Goal: Transaction & Acquisition: Purchase product/service

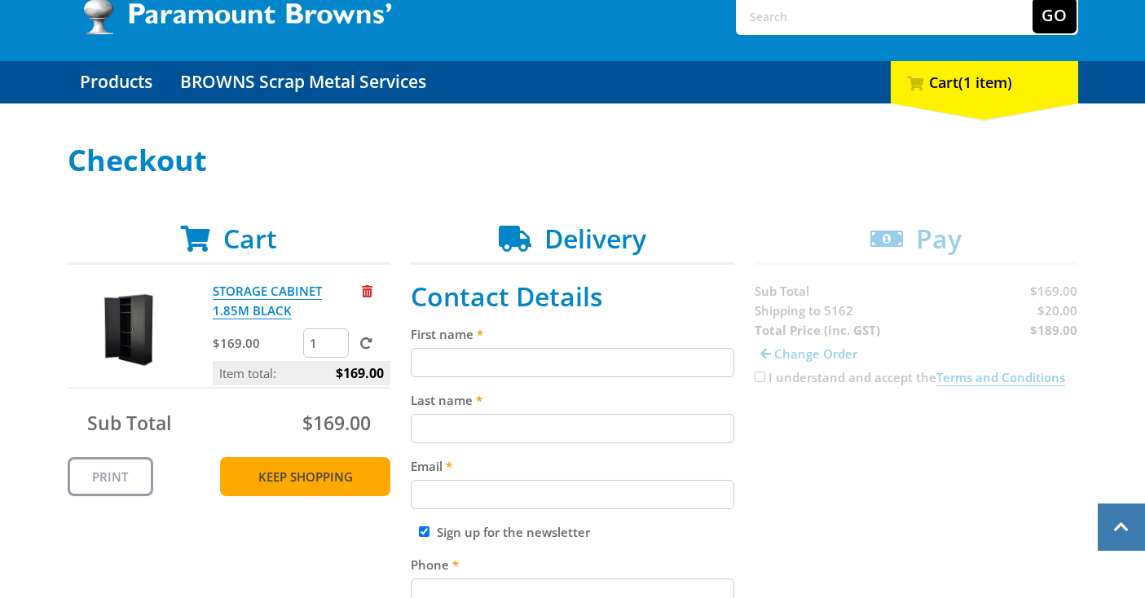
scroll to position [12, 0]
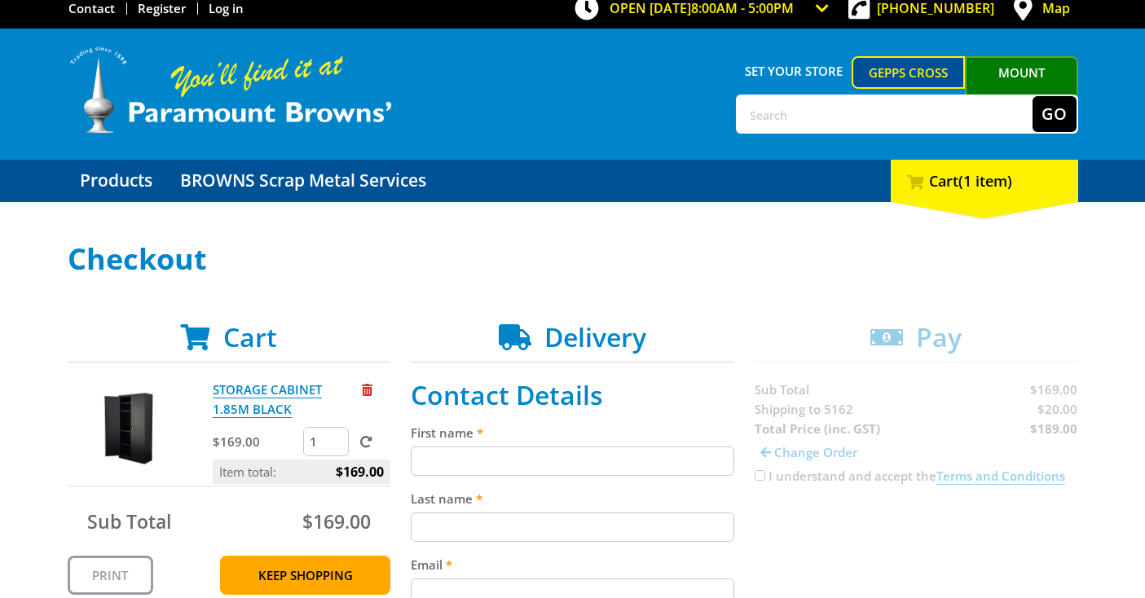
click at [479, 461] on input "First name" at bounding box center [572, 461] width 323 height 29
type input "rohan"
type input "guest"
type input "[EMAIL_ADDRESS][DOMAIN_NAME]"
type input "0407790446"
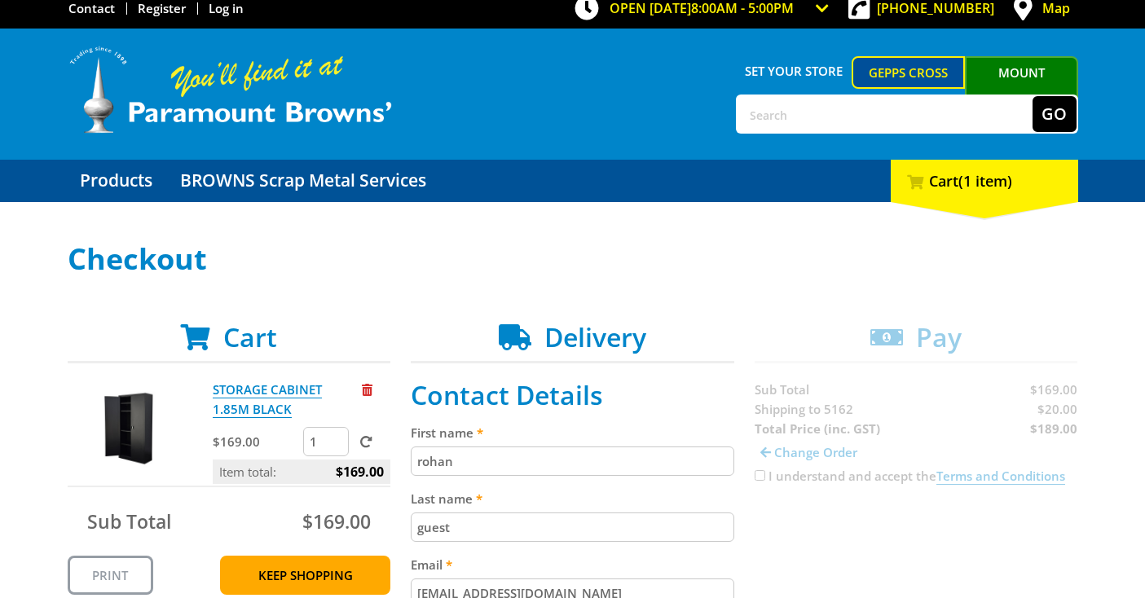
type input "13 balmoral crt"
type input "MORPHETT VALE"
select select "SA"
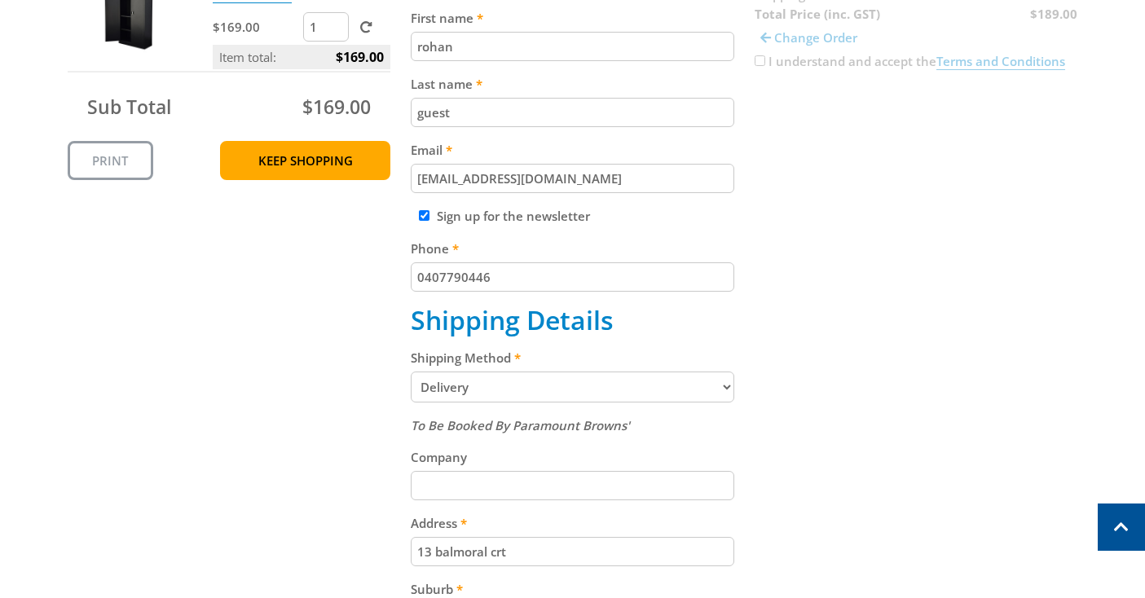
scroll to position [429, 0]
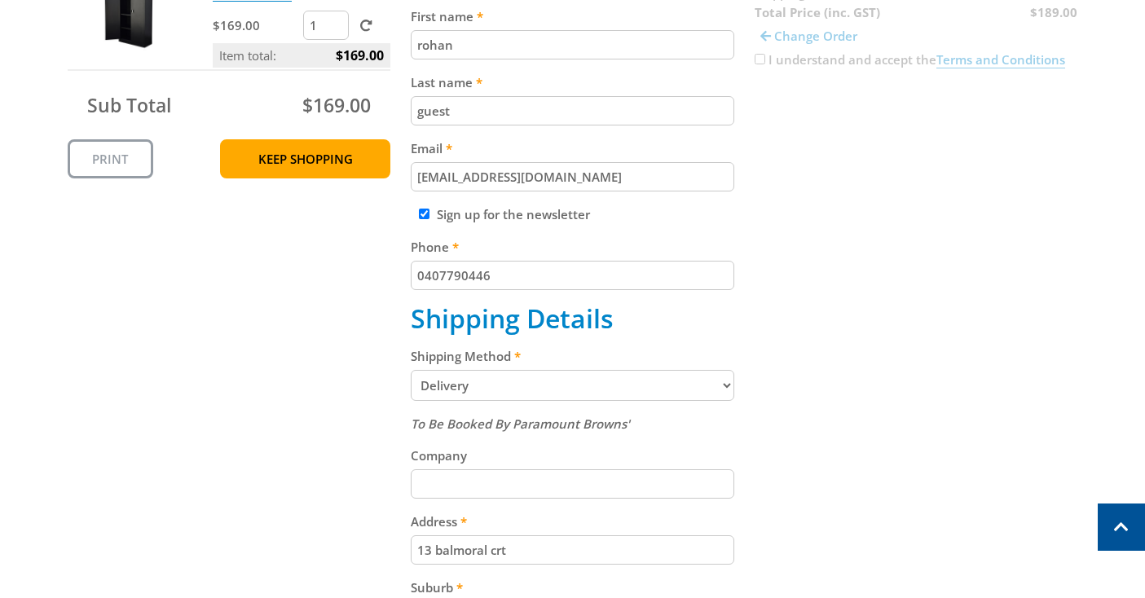
click at [502, 382] on select "Pickup from Gepps Cross Delivery" at bounding box center [572, 385] width 323 height 31
click at [411, 372] on select "Pickup from Gepps Cross Delivery" at bounding box center [572, 385] width 323 height 31
click at [499, 487] on input "Company" at bounding box center [572, 483] width 323 height 29
click at [356, 505] on div "Cart STORAGE CABINET 1.85M BLACK $169.00 1 Item total: $169.00 Sub Total $169.0…" at bounding box center [573, 426] width 1010 height 1042
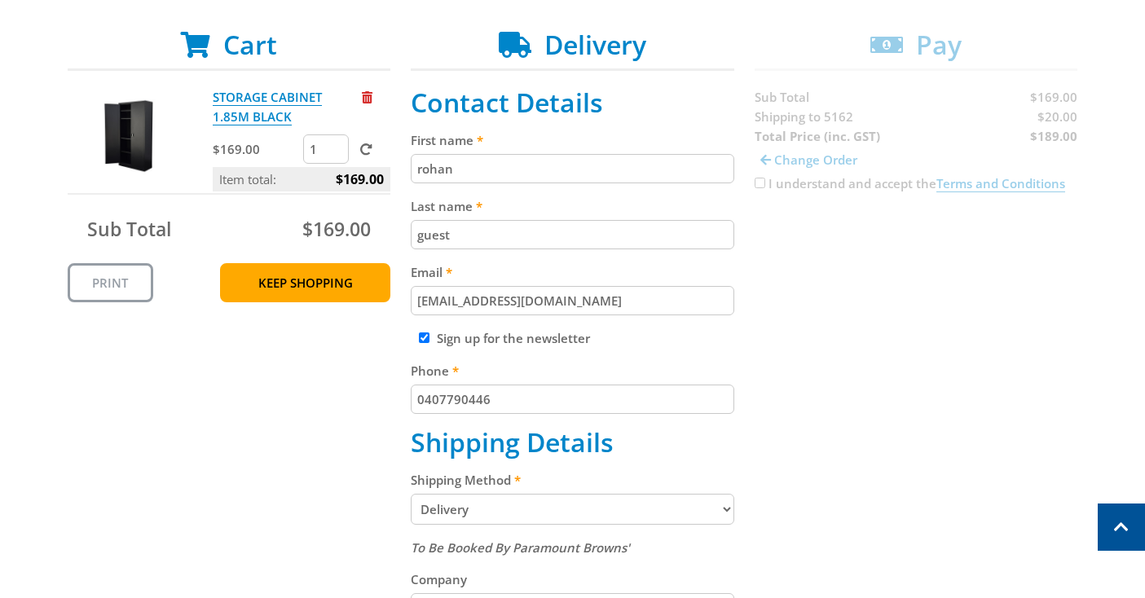
scroll to position [306, 0]
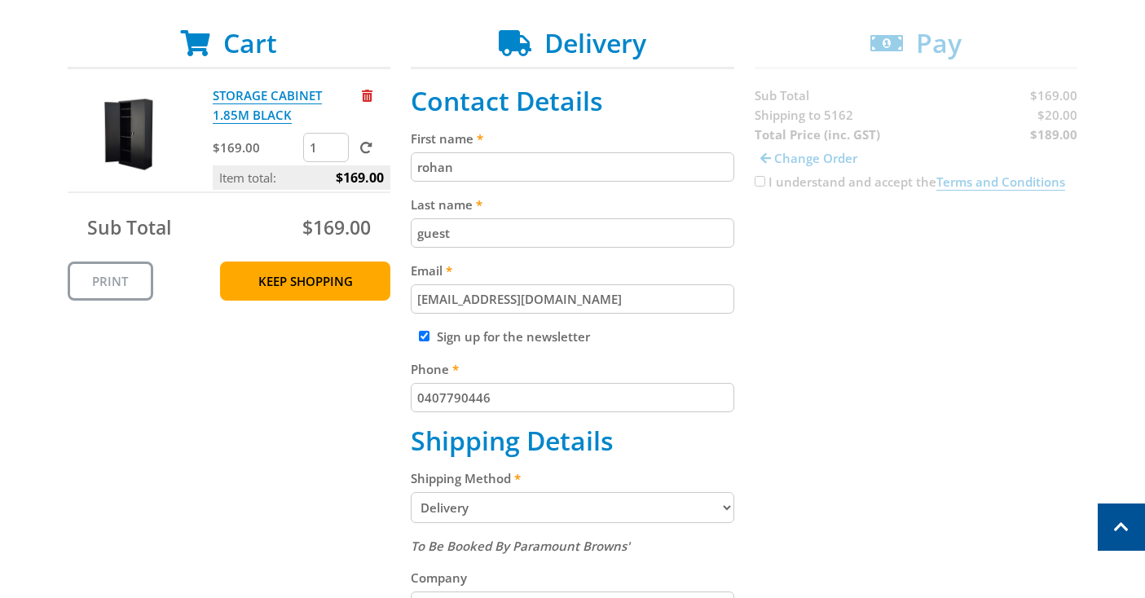
click at [421, 336] on input "Sign up for the newsletter" at bounding box center [424, 336] width 11 height 11
checkbox input "false"
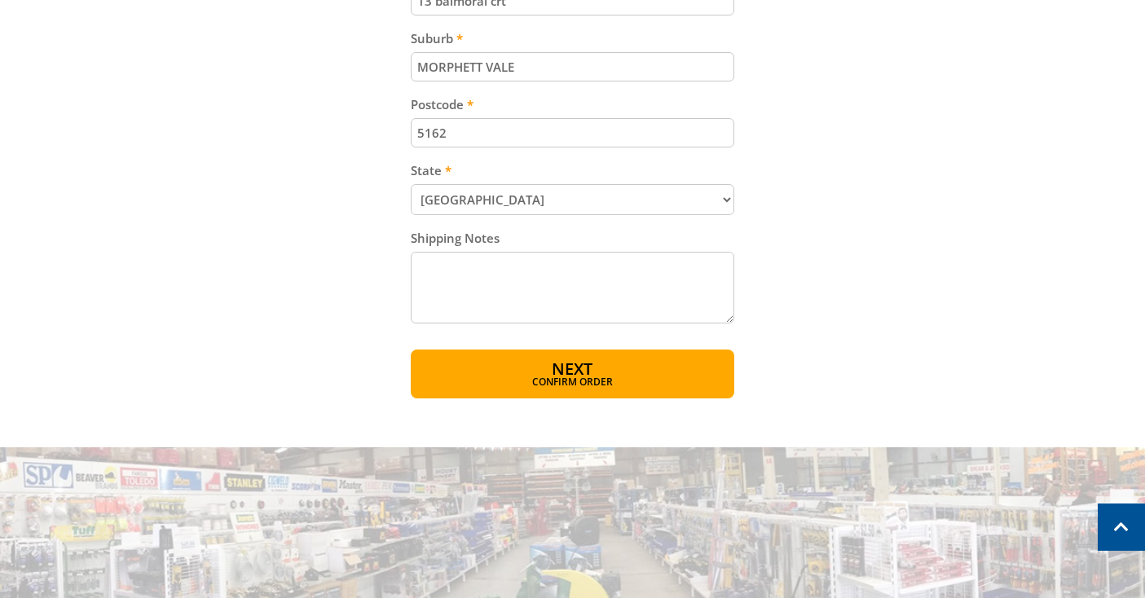
scroll to position [995, 0]
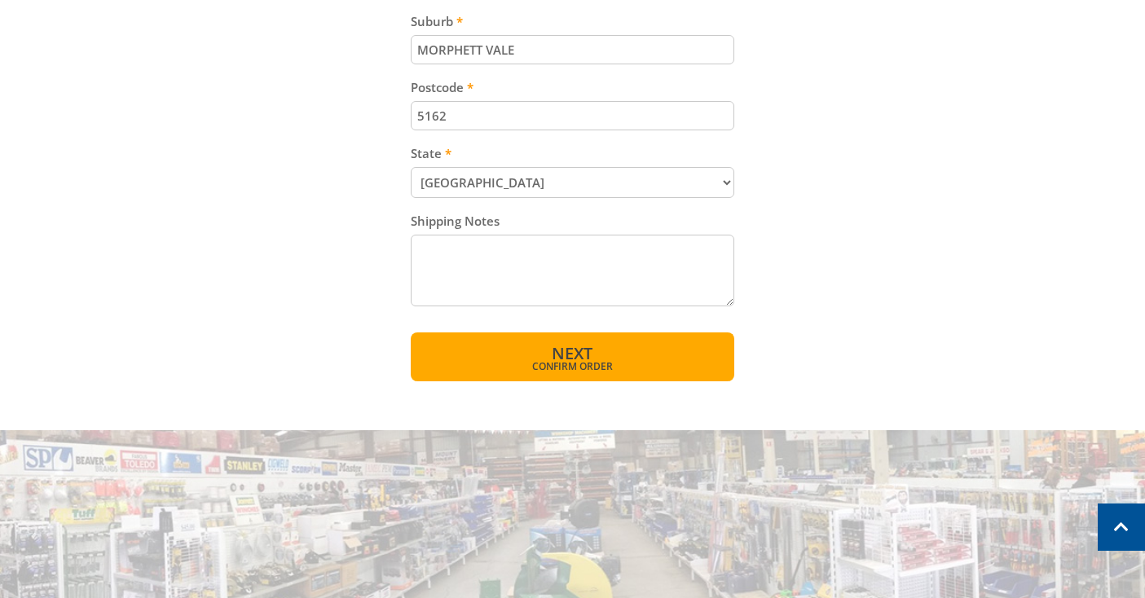
click at [567, 365] on span "Confirm order" at bounding box center [572, 367] width 253 height 10
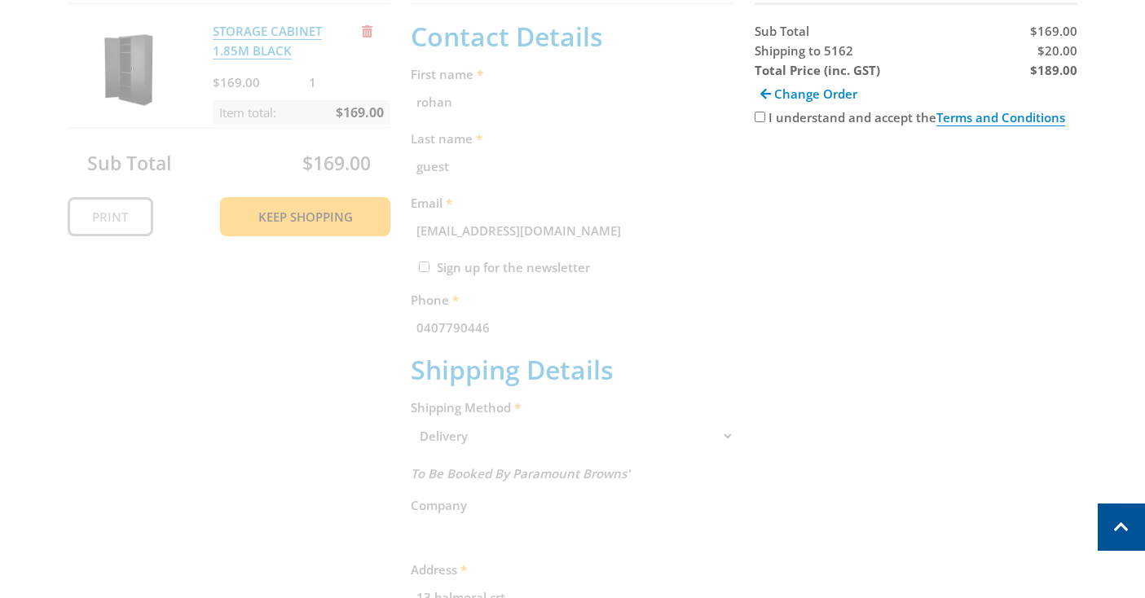
scroll to position [334, 0]
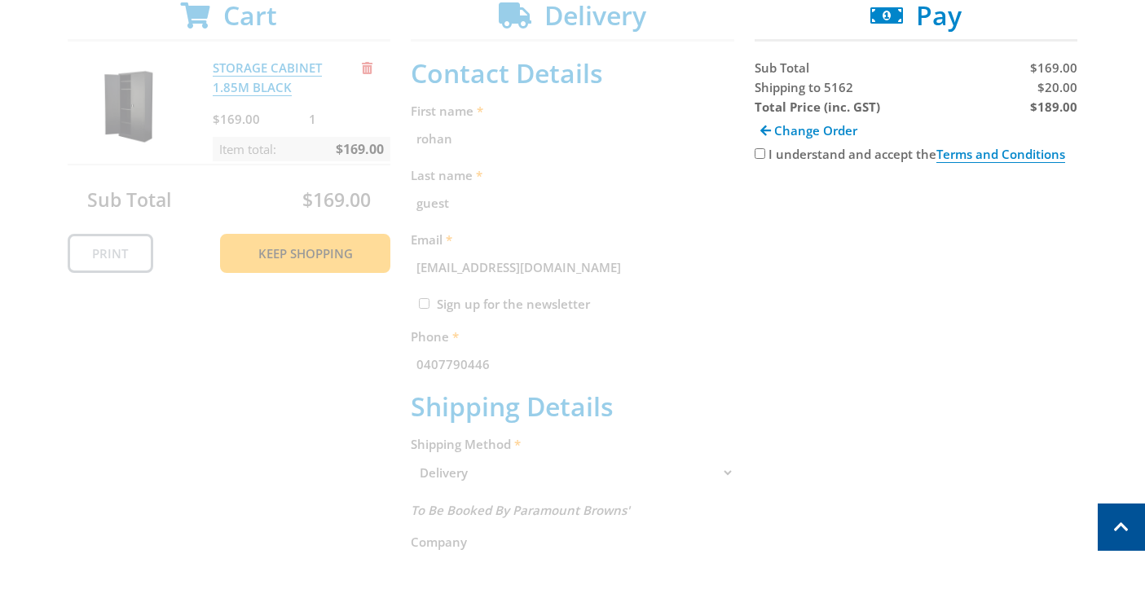
click at [758, 152] on input "I understand and accept the Terms and Conditions" at bounding box center [760, 153] width 11 height 11
checkbox input "true"
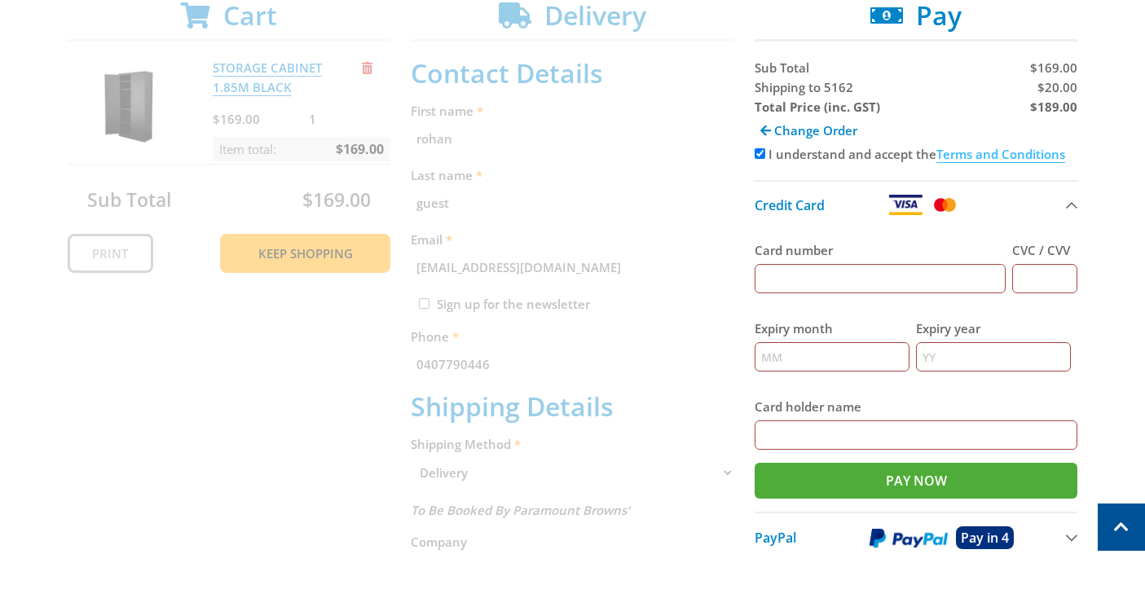
click at [993, 151] on link "Terms and Conditions" at bounding box center [1000, 154] width 129 height 17
click at [803, 131] on span "Change Order" at bounding box center [815, 130] width 83 height 16
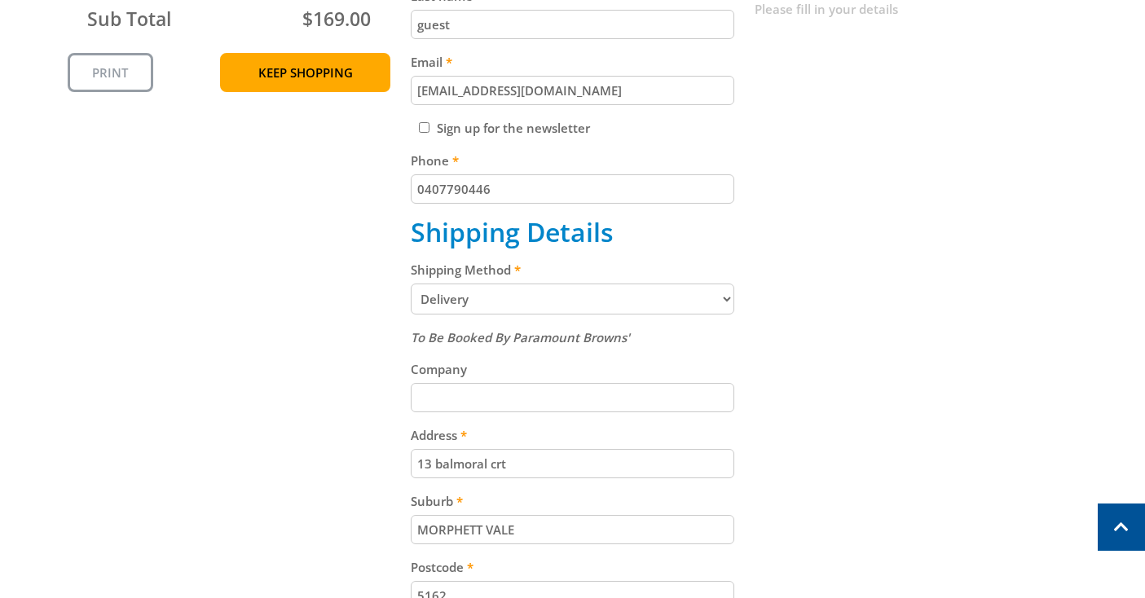
scroll to position [533, 0]
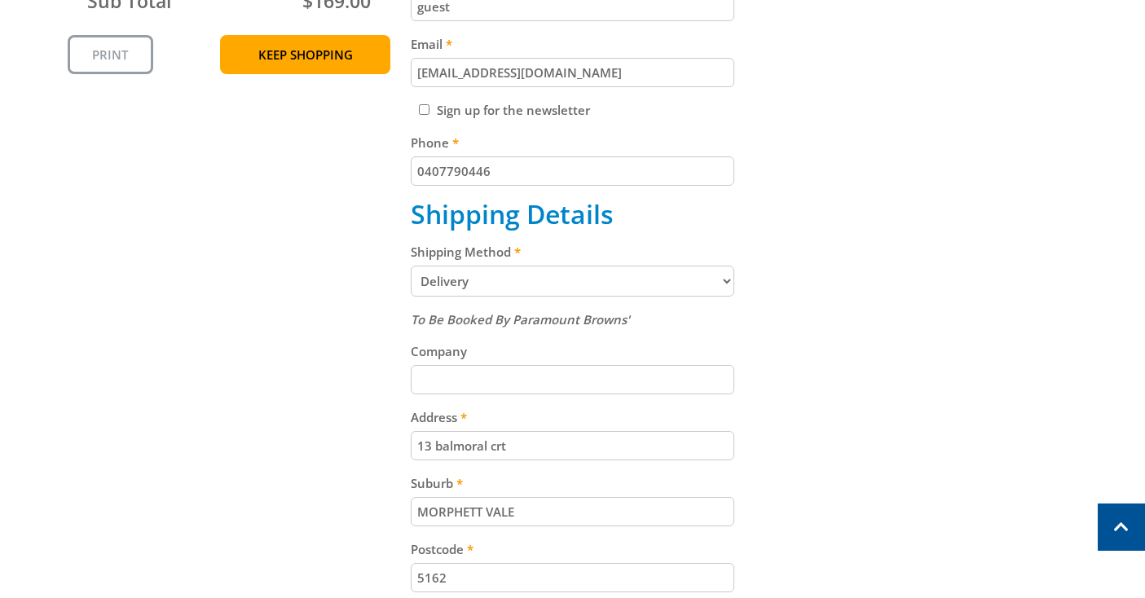
click at [475, 381] on input "Company" at bounding box center [572, 379] width 323 height 29
type input "fitmint Automotive"
drag, startPoint x: 519, startPoint y: 450, endPoint x: 406, endPoint y: 443, distance: 113.4
click at [405, 444] on div "Cart STORAGE CABINET 1.85M BLACK $169.00 1 Item total: $169.00 Sub Total $169.0…" at bounding box center [573, 322] width 1010 height 1042
type input "17 [PERSON_NAME] ct"
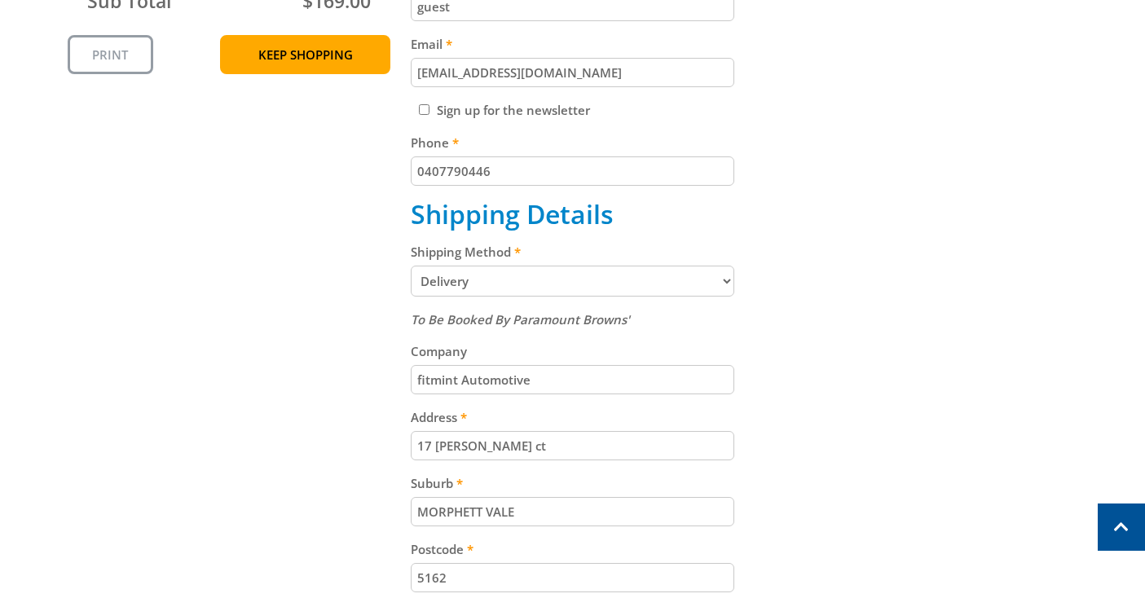
scroll to position [561, 0]
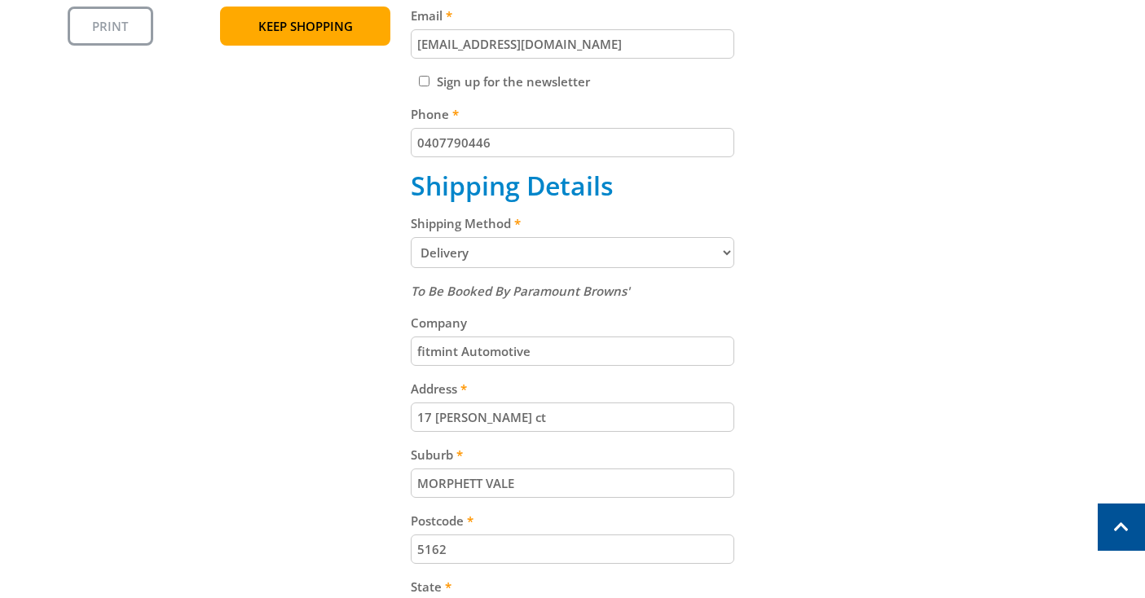
click at [540, 490] on input "MORPHETT VALE" at bounding box center [572, 483] width 323 height 29
drag, startPoint x: 540, startPoint y: 490, endPoint x: 372, endPoint y: 486, distance: 168.7
click at [371, 486] on div "Cart STORAGE CABINET 1.85M BLACK $169.00 1 Item total: $169.00 Sub Total $169.0…" at bounding box center [573, 294] width 1010 height 1042
type input "Seaford"
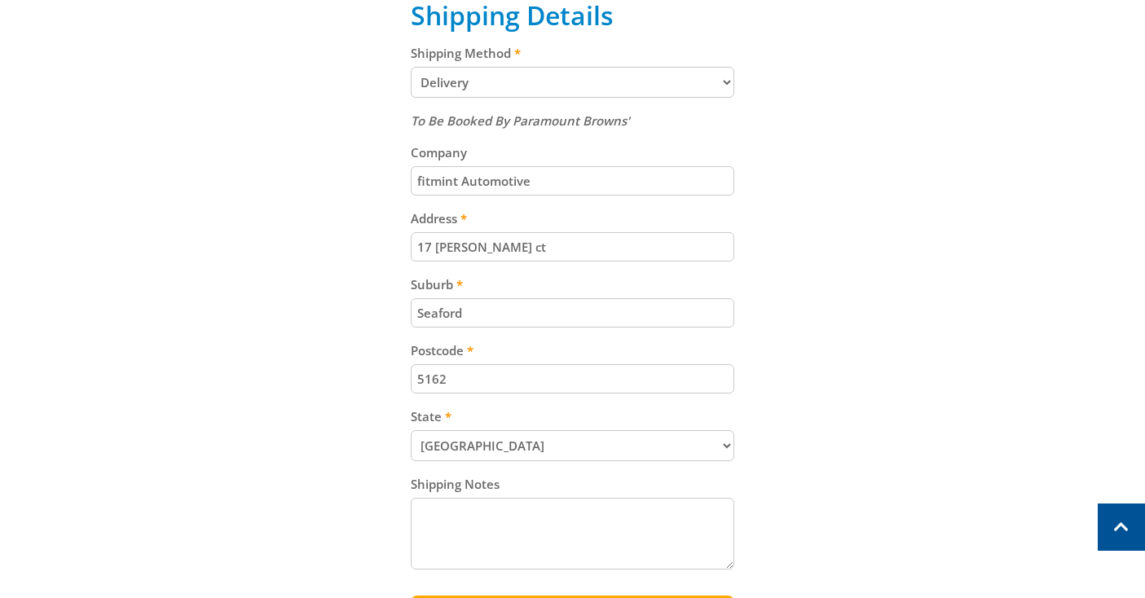
scroll to position [737, 0]
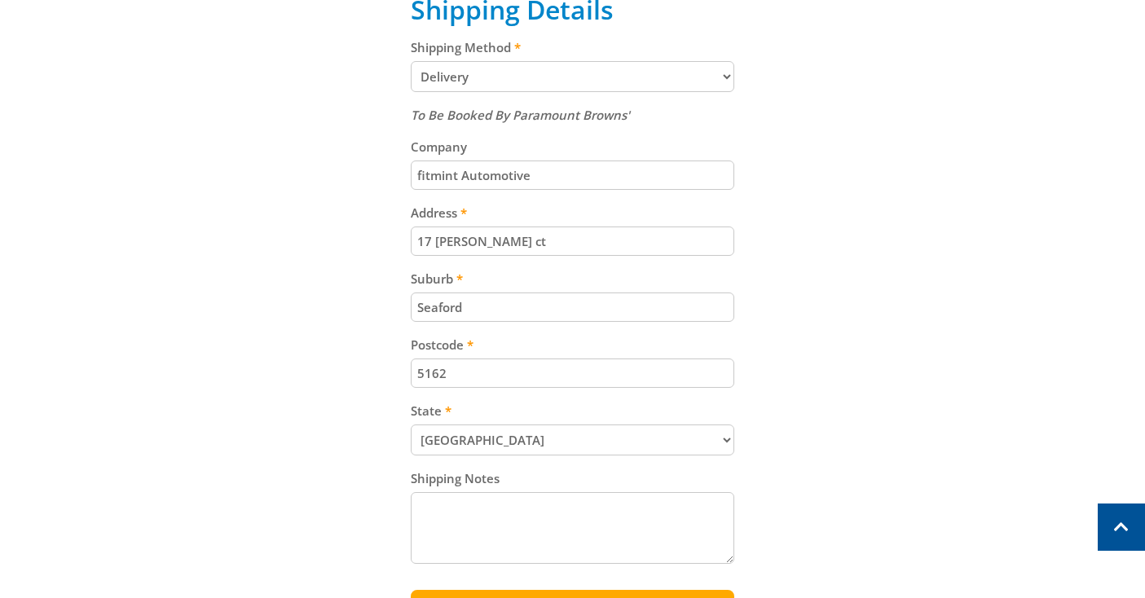
drag, startPoint x: 433, startPoint y: 378, endPoint x: 472, endPoint y: 381, distance: 38.4
click at [472, 381] on input "5162" at bounding box center [572, 373] width 323 height 29
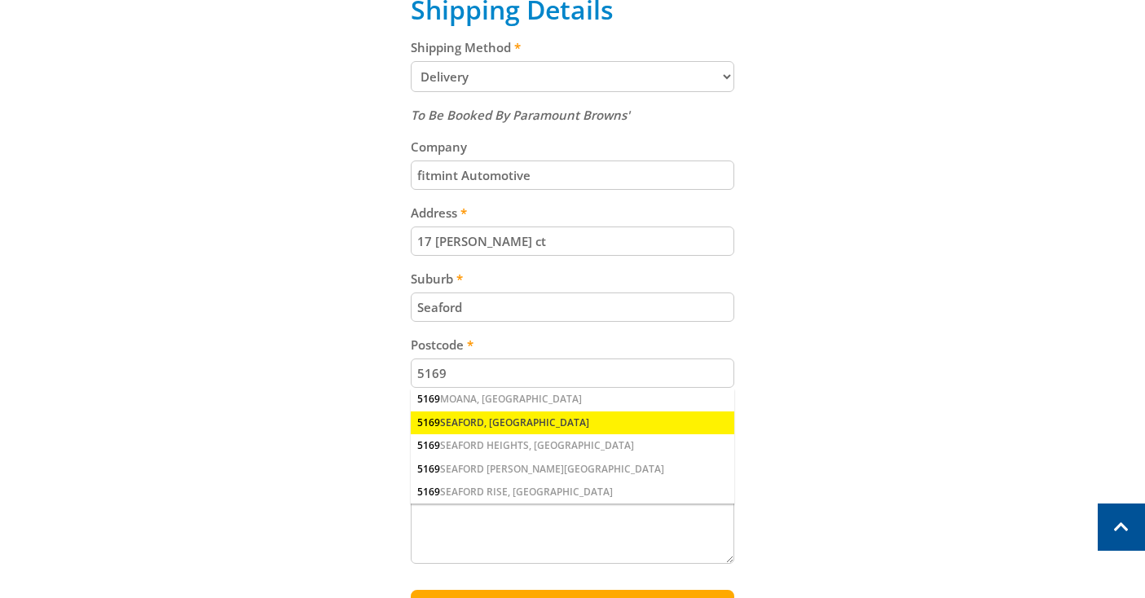
type input "5169"
click at [486, 420] on div "[GEOGRAPHIC_DATA], [GEOGRAPHIC_DATA]" at bounding box center [572, 422] width 323 height 23
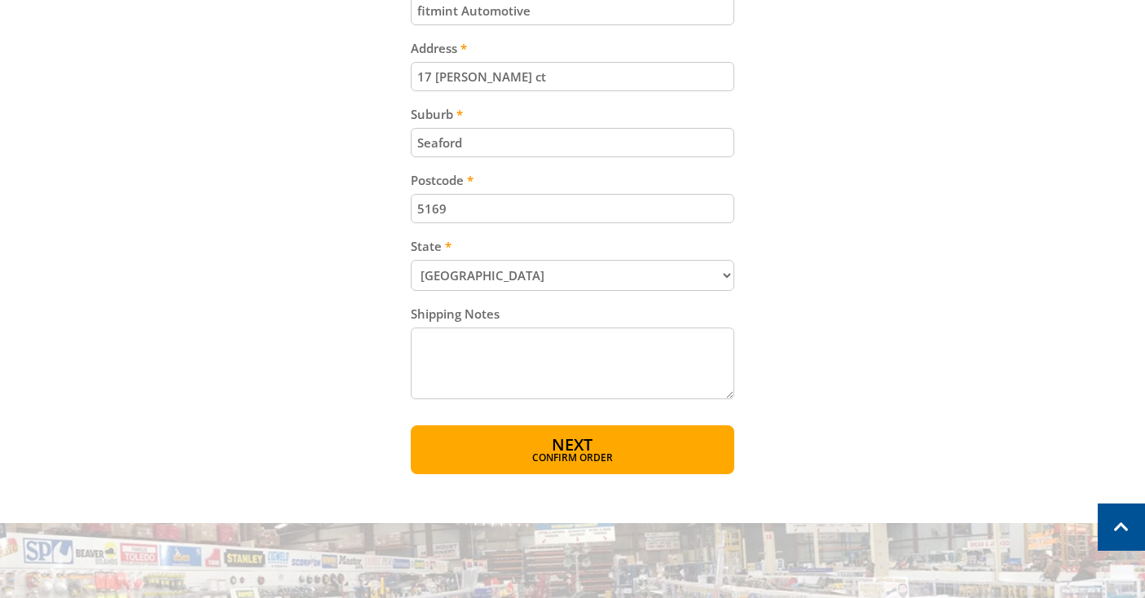
scroll to position [908, 0]
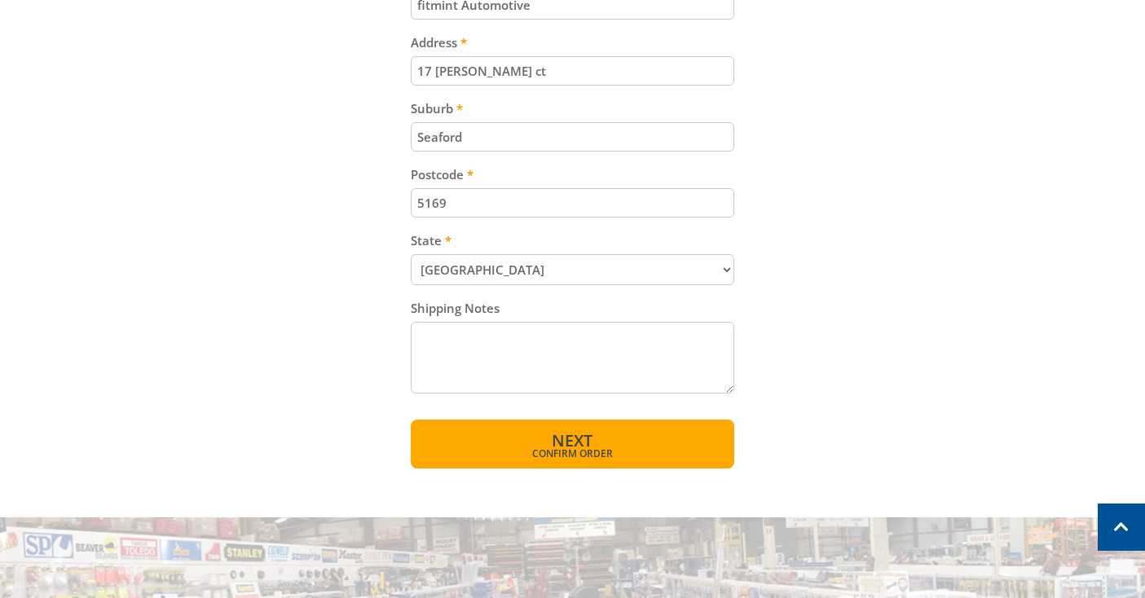
click at [569, 448] on span "Next" at bounding box center [572, 440] width 41 height 22
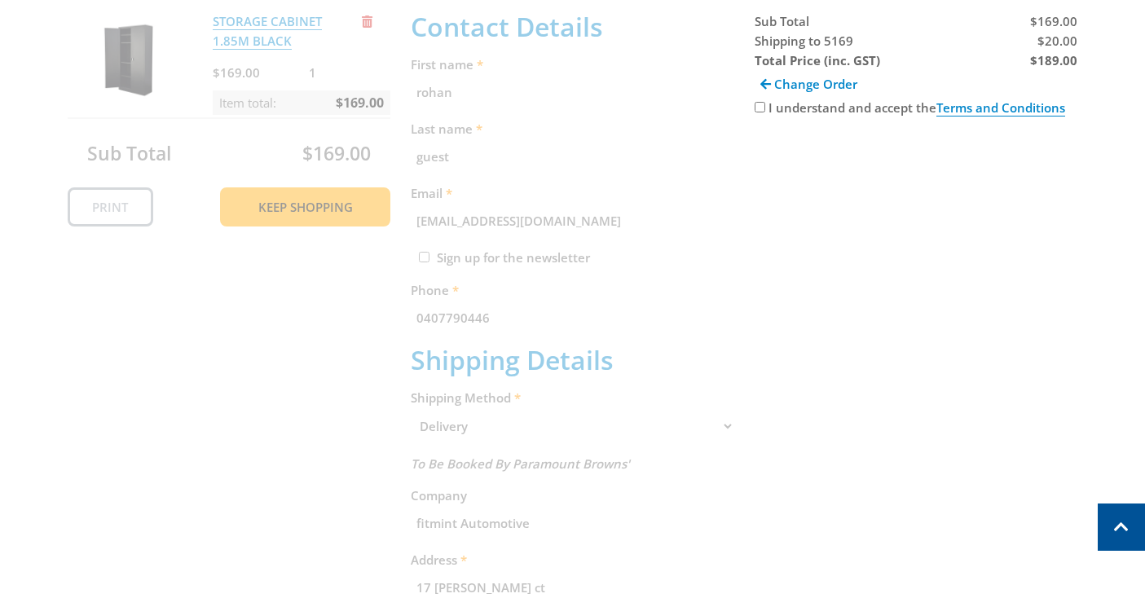
scroll to position [334, 0]
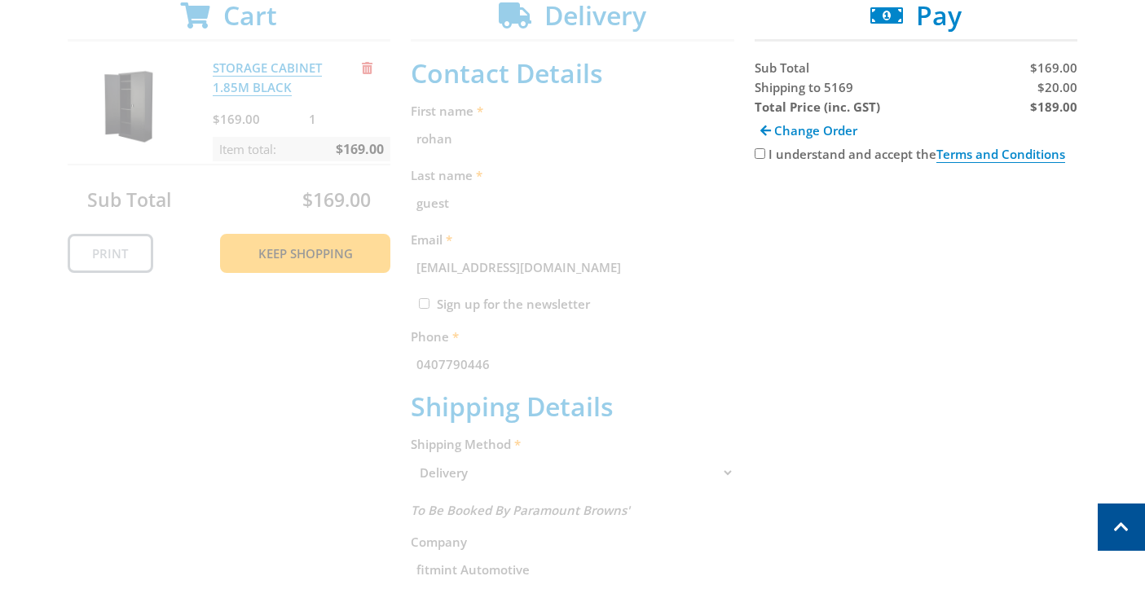
click at [758, 154] on input "I understand and accept the Terms and Conditions" at bounding box center [760, 153] width 11 height 11
checkbox input "true"
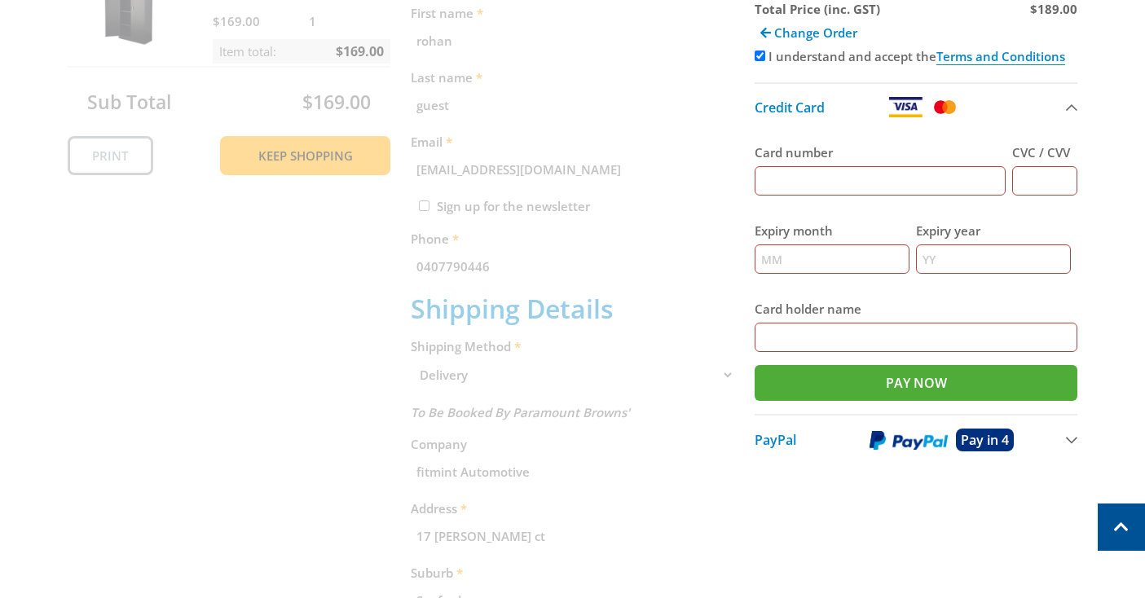
scroll to position [469, 0]
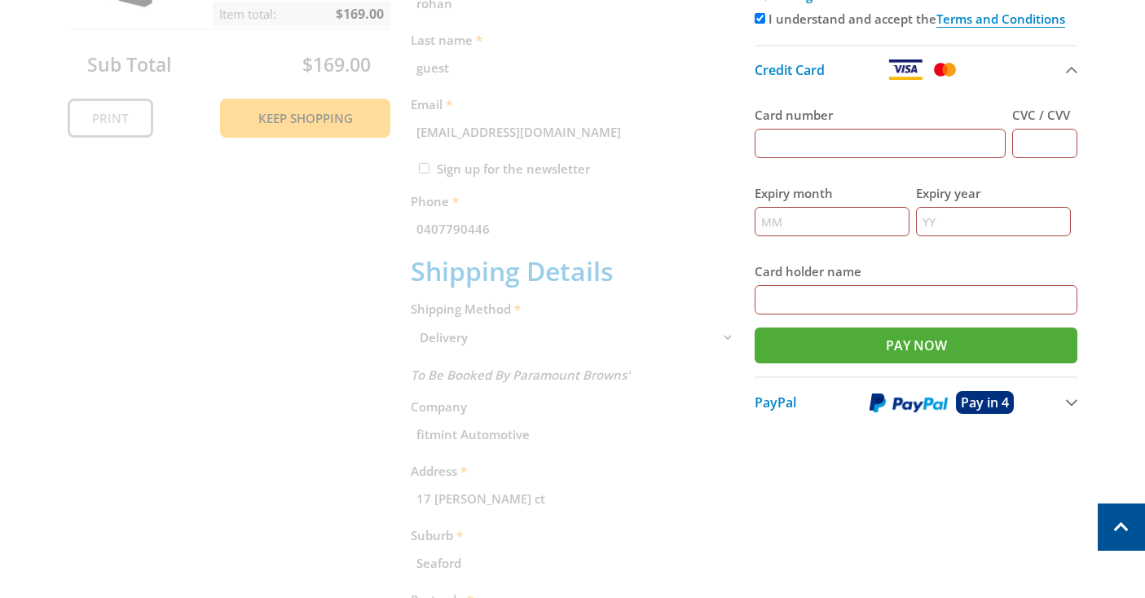
click at [783, 411] on span "PayPal" at bounding box center [776, 403] width 42 height 18
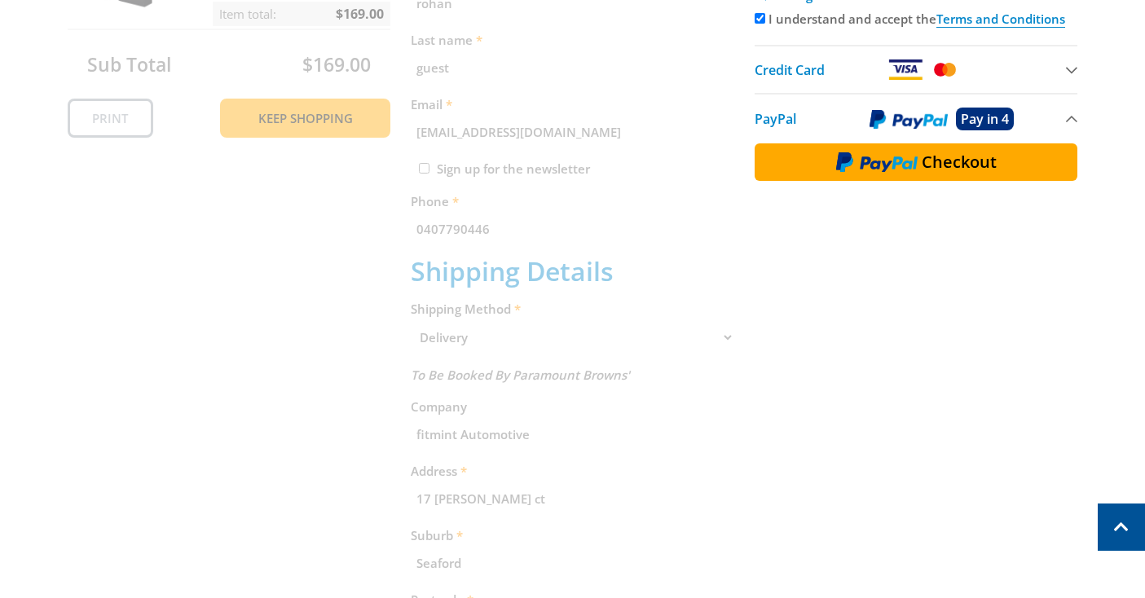
click at [882, 173] on img at bounding box center [876, 162] width 81 height 21
